Goal: Transaction & Acquisition: Purchase product/service

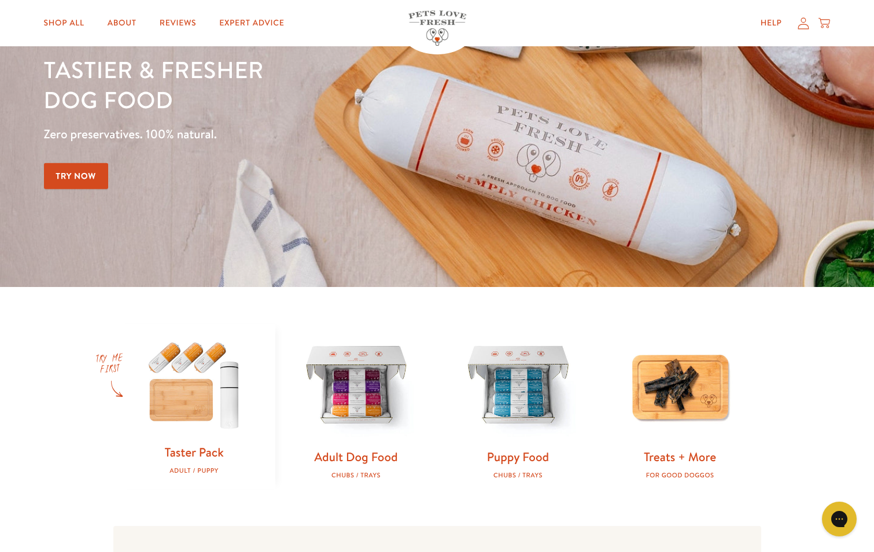
scroll to position [231, 0]
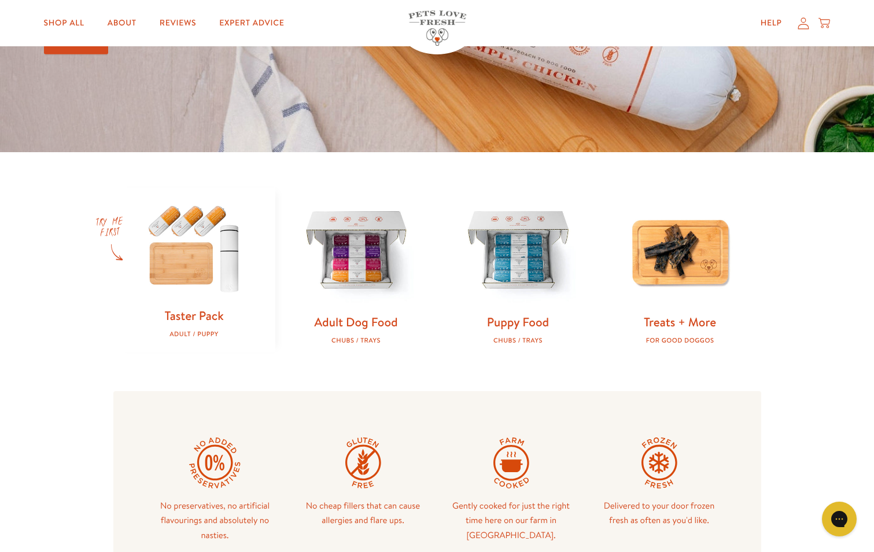
click at [197, 264] on img at bounding box center [194, 247] width 125 height 120
click at [375, 234] on img at bounding box center [356, 249] width 125 height 125
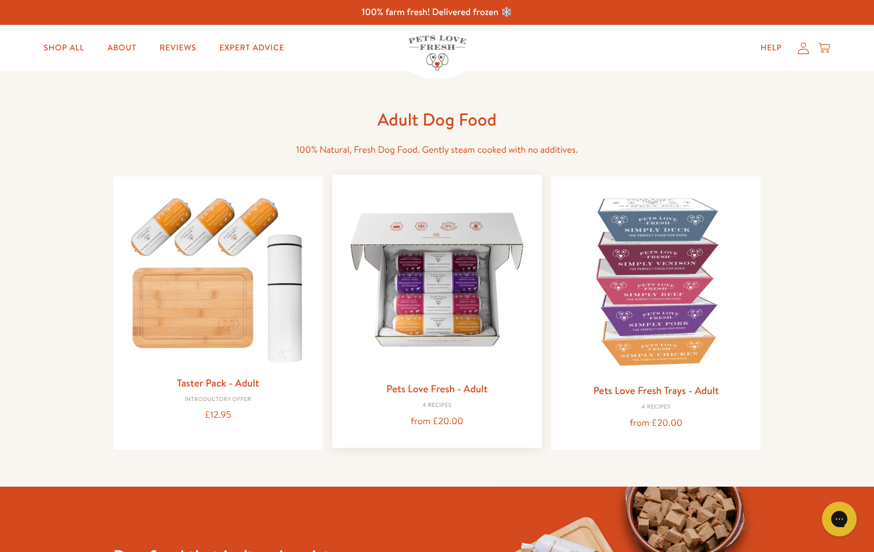
click at [426, 312] on img at bounding box center [436, 279] width 191 height 191
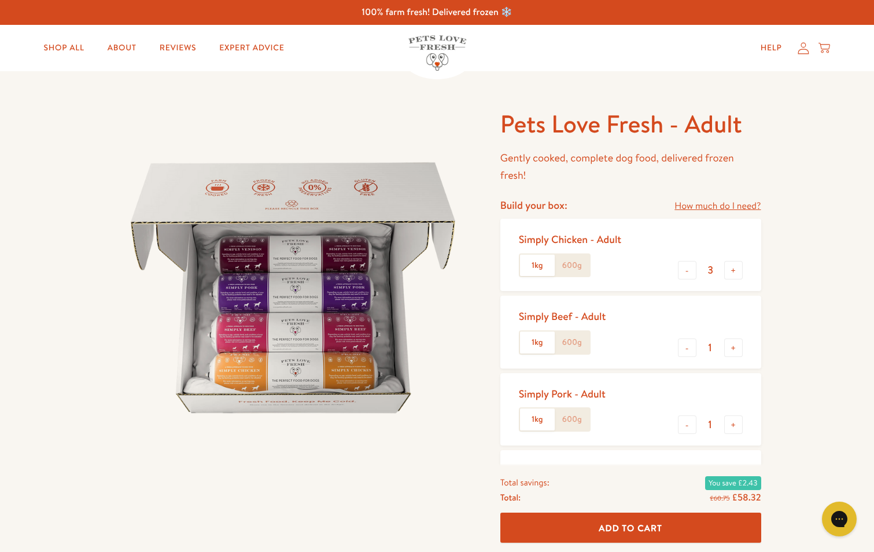
click at [573, 263] on label "600g" at bounding box center [572, 266] width 35 height 22
click at [0, 0] on input "600g" at bounding box center [0, 0] width 0 height 0
click at [571, 334] on label "600g" at bounding box center [572, 342] width 35 height 22
click at [0, 0] on input "600g" at bounding box center [0, 0] width 0 height 0
click at [581, 419] on label "600g" at bounding box center [572, 419] width 35 height 22
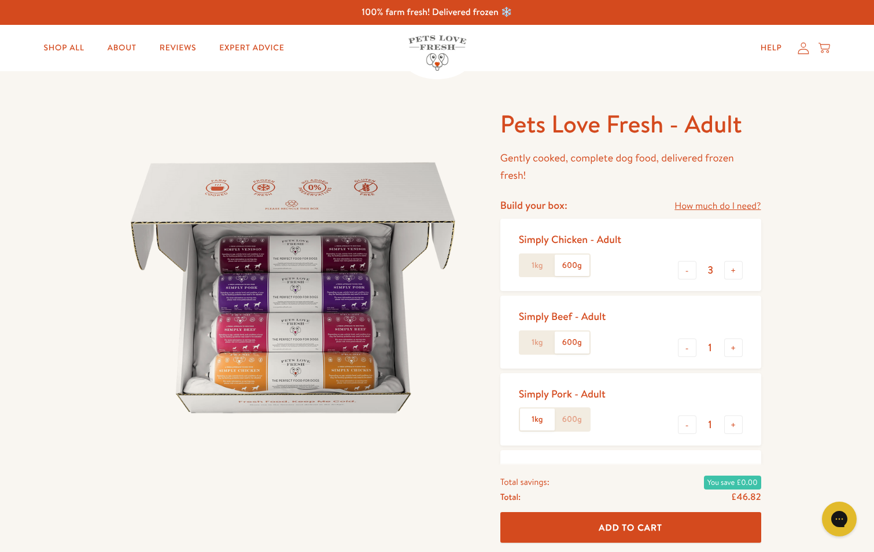
click at [0, 0] on input "600g" at bounding box center [0, 0] width 0 height 0
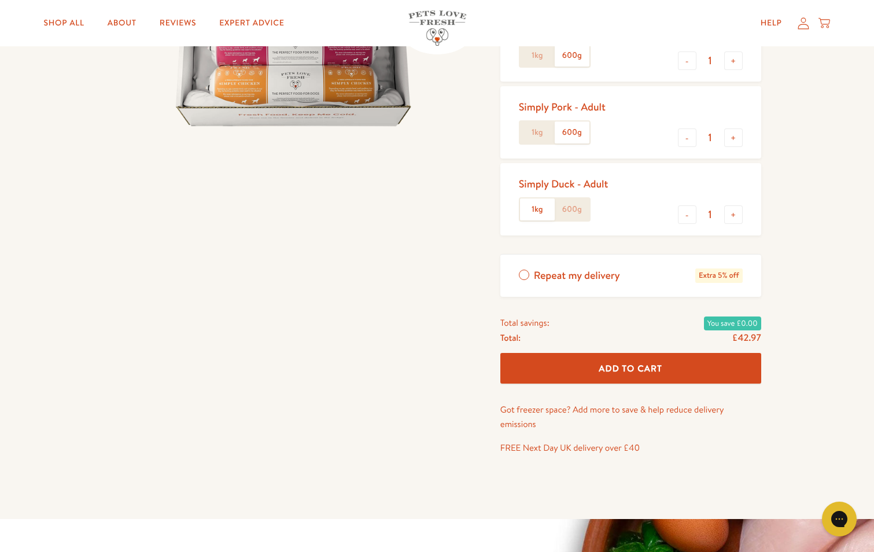
scroll to position [289, 0]
